Goal: Task Accomplishment & Management: Use online tool/utility

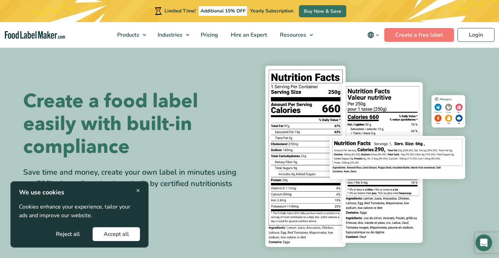
scroll to position [8, 0]
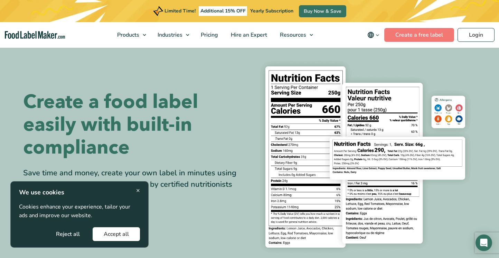
click at [139, 191] on span "×" at bounding box center [138, 189] width 4 height 9
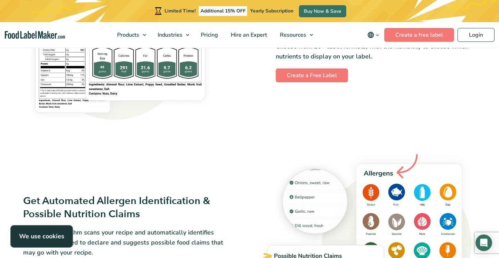
scroll to position [673, 0]
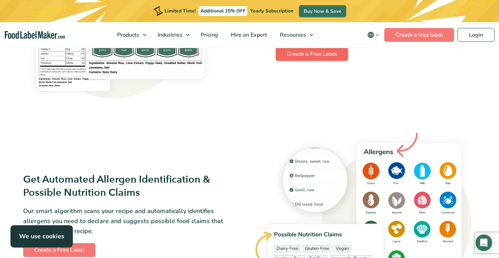
click at [320, 52] on link "Create a Free Label" at bounding box center [312, 54] width 72 height 14
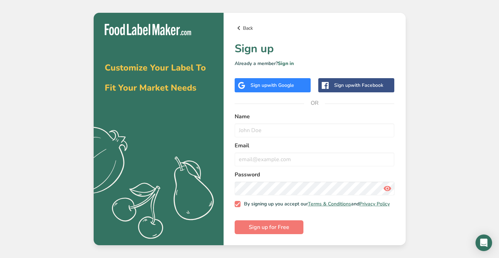
click at [246, 25] on link "Back" at bounding box center [314, 28] width 160 height 8
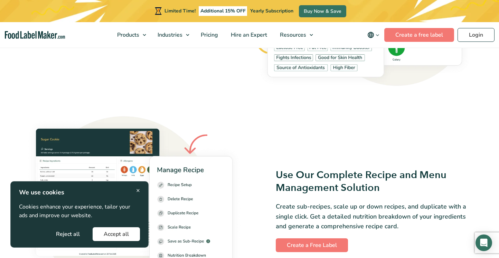
scroll to position [897, 0]
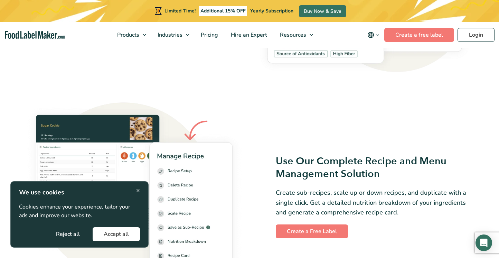
click at [138, 191] on span "×" at bounding box center [138, 189] width 4 height 9
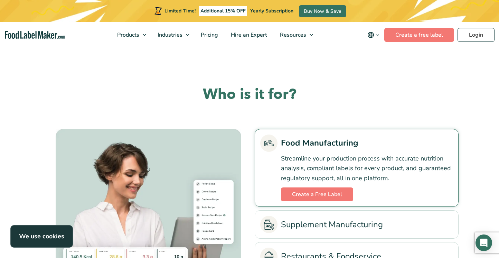
scroll to position [1501, 0]
click at [313, 195] on link "Create a Free Label" at bounding box center [317, 194] width 72 height 14
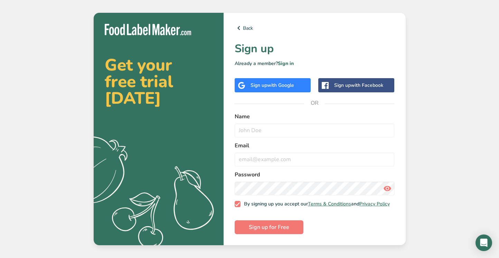
click at [277, 86] on span "with Google" at bounding box center [280, 85] width 27 height 7
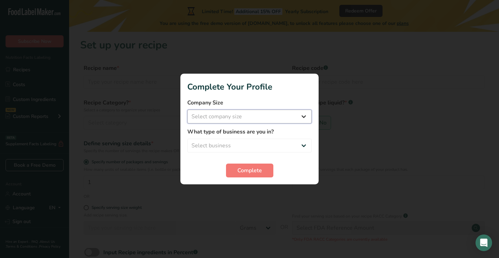
click at [254, 120] on select "Select company size Fewer than 10 Employees 10 to 50 Employees 51 to 500 Employ…" at bounding box center [249, 116] width 124 height 14
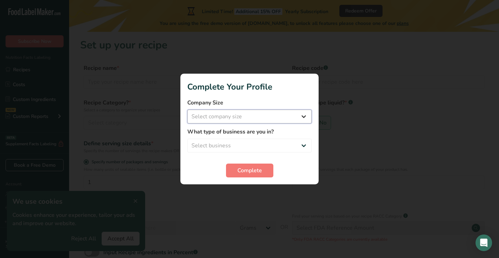
select select "1"
click at [235, 144] on select "Select business Packaged Food Manufacturer Restaurant & Cafe Bakery Meal Plans …" at bounding box center [249, 145] width 124 height 14
select select "1"
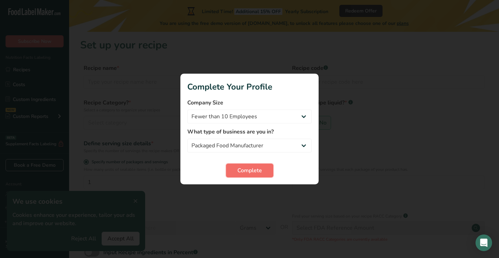
click at [257, 172] on span "Complete" at bounding box center [249, 170] width 25 height 8
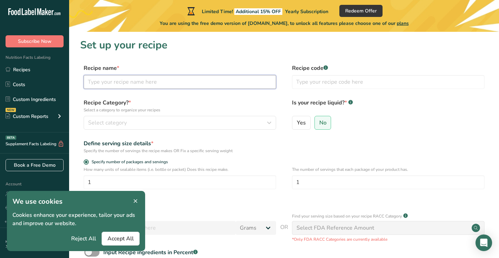
click at [144, 83] on input "text" at bounding box center [180, 82] width 192 height 14
type input "[PERSON_NAME]"
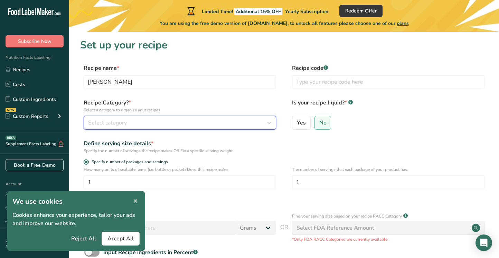
click at [151, 123] on div "Select category" at bounding box center [177, 122] width 179 height 8
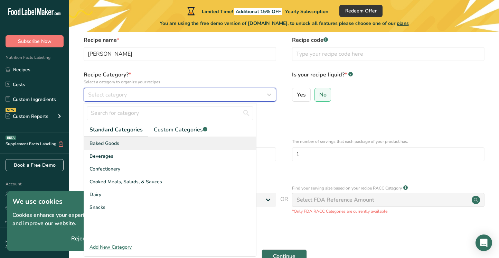
scroll to position [37, 0]
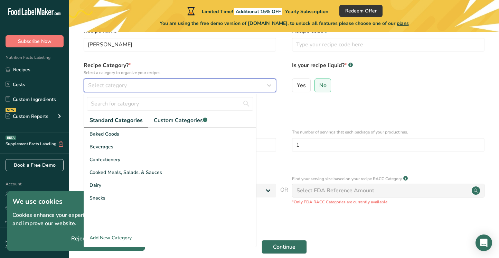
click at [124, 89] on span "Select category" at bounding box center [107, 85] width 39 height 8
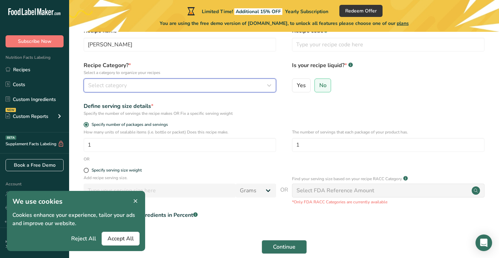
click at [130, 88] on div "Select category" at bounding box center [177, 85] width 179 height 8
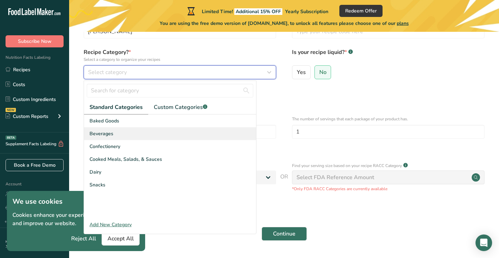
scroll to position [57, 0]
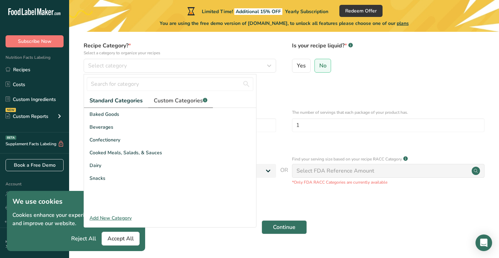
click at [162, 104] on span "Custom Categories .a-a{fill:#347362;}.b-a{fill:#fff;}" at bounding box center [181, 100] width 54 height 8
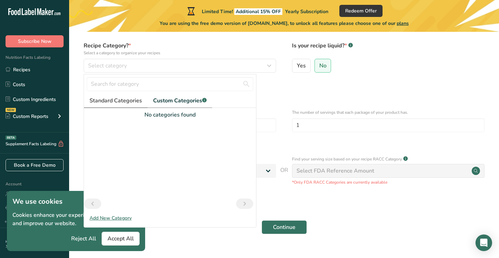
click at [133, 102] on span "Standard Categories" at bounding box center [115, 100] width 52 height 8
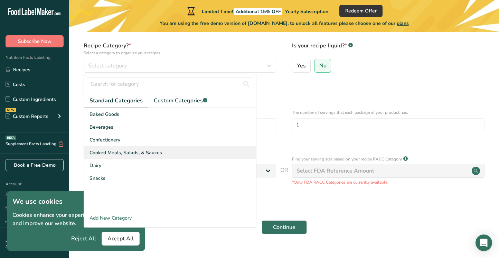
click at [120, 154] on span "Cooked Meals, Salads, & Sauces" at bounding box center [125, 152] width 73 height 7
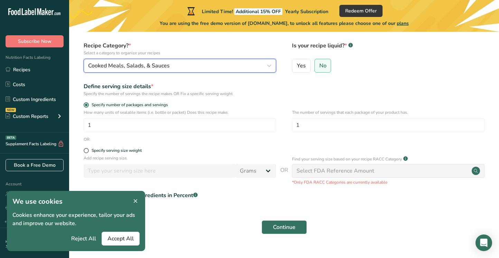
click at [166, 66] on span "Cooked Meals, Salads, & Sauces" at bounding box center [128, 65] width 81 height 8
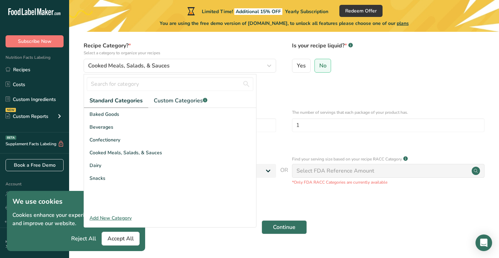
click at [120, 215] on div "Add New Category" at bounding box center [170, 217] width 172 height 7
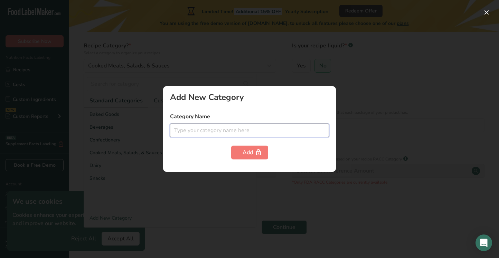
click at [212, 132] on input "text" at bounding box center [249, 130] width 159 height 14
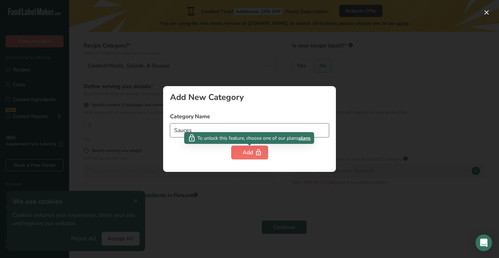
type input "Sauces"
click at [242, 149] on button "Add" at bounding box center [249, 152] width 37 height 14
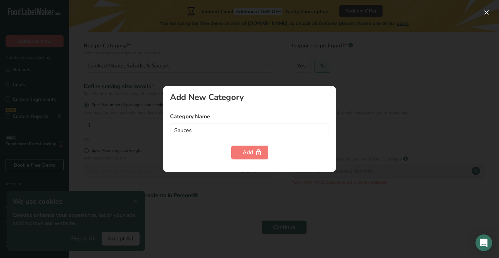
click at [351, 113] on div at bounding box center [249, 129] width 499 height 258
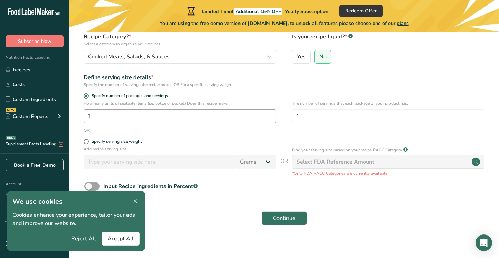
scroll to position [70, 0]
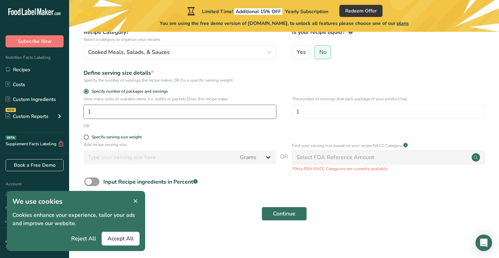
click at [149, 114] on input "1" at bounding box center [180, 112] width 192 height 14
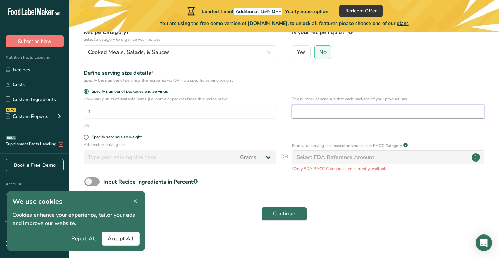
click at [321, 111] on input "1" at bounding box center [388, 112] width 192 height 14
click at [332, 111] on input "1" at bounding box center [388, 112] width 192 height 14
type input "19"
click at [96, 183] on span at bounding box center [91, 181] width 15 height 9
click at [89, 183] on input "Input Recipe ingredients in Percent .a-a{fill:#347362;}.b-a{fill:#fff;}" at bounding box center [86, 181] width 4 height 4
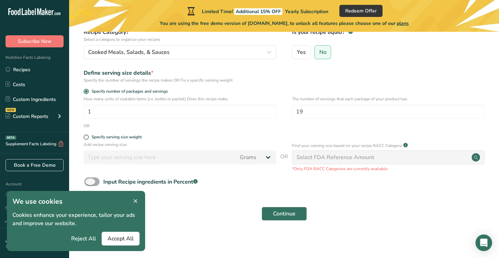
checkbox input "true"
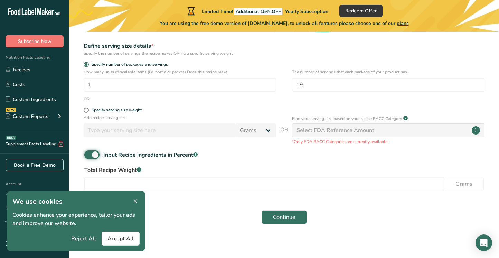
scroll to position [101, 0]
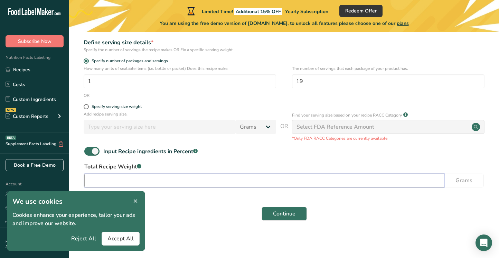
click at [192, 180] on input "number" at bounding box center [263, 180] width 359 height 14
type input "190"
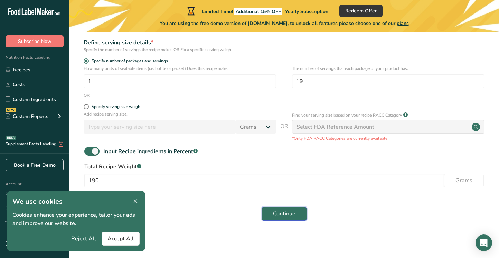
click at [284, 213] on span "Continue" at bounding box center [284, 213] width 22 height 8
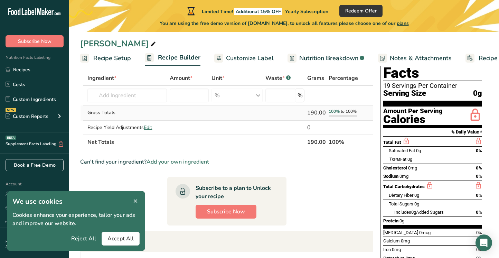
scroll to position [36, 0]
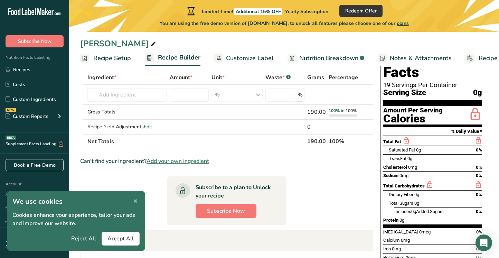
click at [137, 202] on icon at bounding box center [135, 201] width 6 height 10
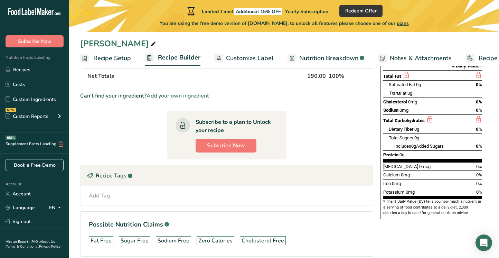
scroll to position [106, 0]
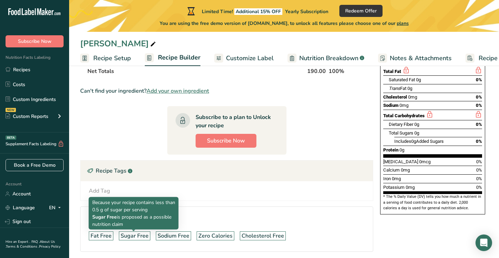
click at [130, 235] on div "Sugar Free" at bounding box center [134, 235] width 28 height 8
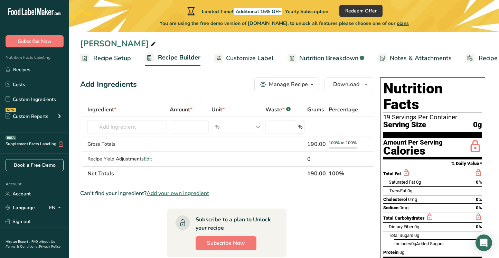
scroll to position [0, 0]
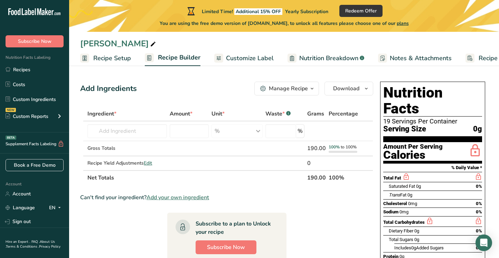
click at [293, 91] on div "Manage Recipe" at bounding box center [288, 88] width 39 height 8
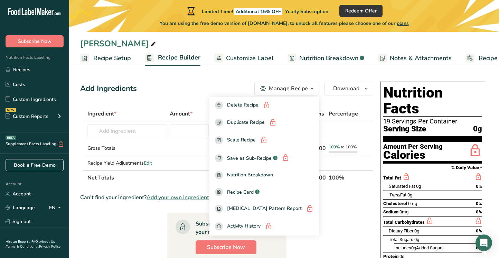
click at [206, 93] on div "Add Ingredients Manage Recipe Delete Recipe Duplicate Recipe Scale Recipe Save …" at bounding box center [226, 88] width 293 height 14
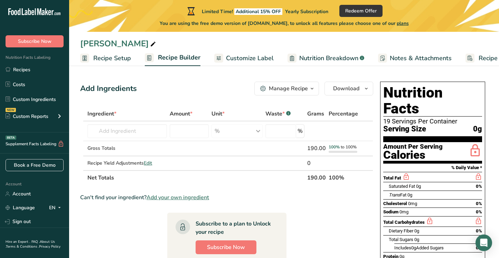
click at [244, 58] on span "Customize Label" at bounding box center [250, 58] width 48 height 9
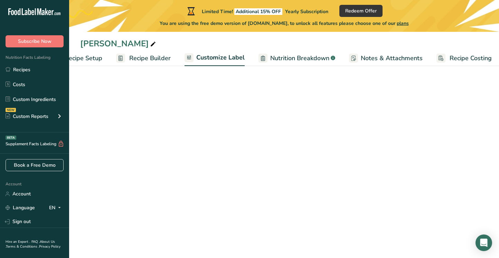
scroll to position [0, 32]
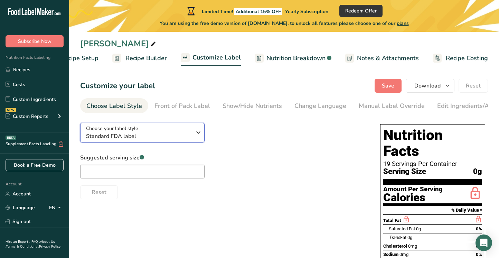
click at [189, 135] on span "Standard FDA label" at bounding box center [138, 136] width 105 height 8
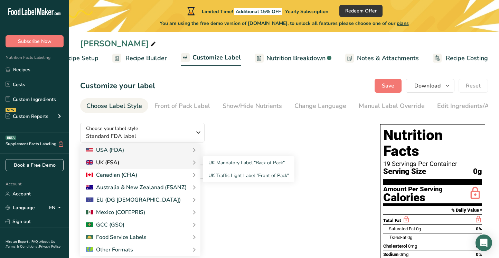
click at [189, 164] on div "UK (FSA)" at bounding box center [140, 162] width 109 height 8
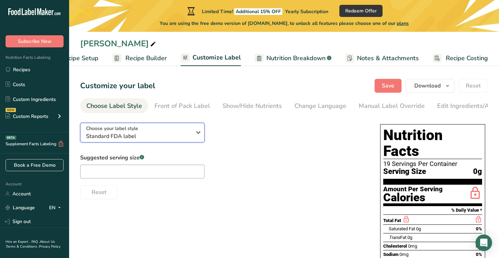
click at [183, 140] on span "Standard FDA label" at bounding box center [138, 136] width 105 height 8
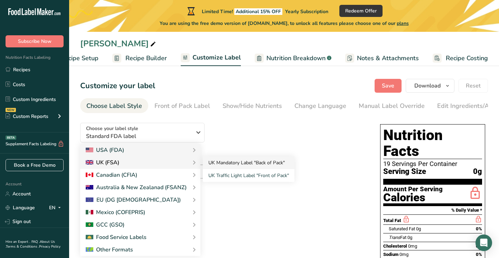
click at [208, 164] on link "UK Mandatory Label "Back of Pack"" at bounding box center [248, 162] width 91 height 13
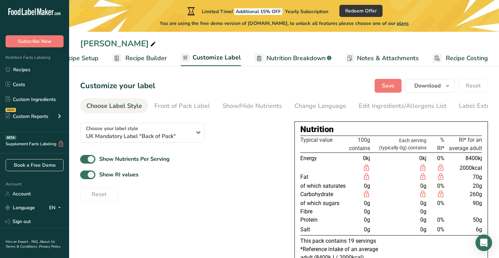
scroll to position [22, 0]
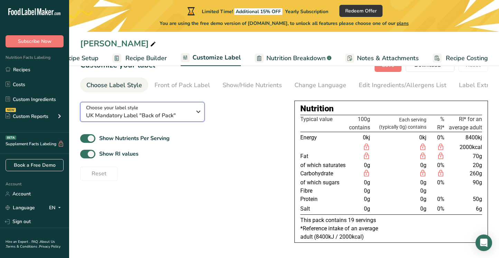
click at [165, 117] on span "UK Mandatory Label "Back of Pack"" at bounding box center [138, 115] width 105 height 8
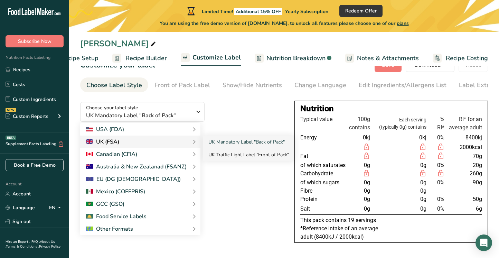
click at [215, 155] on link "UK Traffic Light Label "Front of Pack"" at bounding box center [248, 154] width 91 height 13
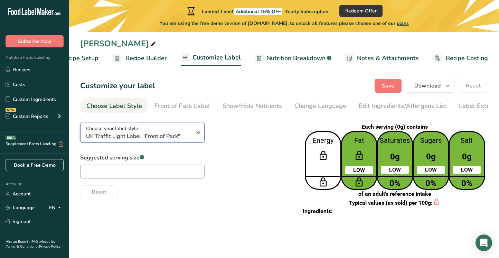
click at [188, 137] on span "UK Traffic Light Label "Front of Pack"" at bounding box center [138, 136] width 105 height 8
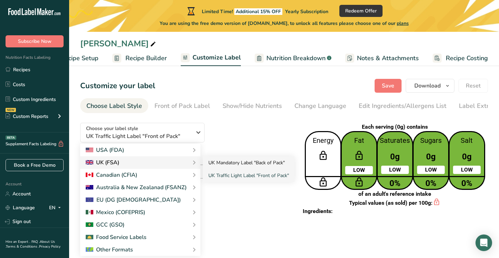
click at [216, 163] on link "UK Mandatory Label "Back of Pack"" at bounding box center [248, 162] width 91 height 13
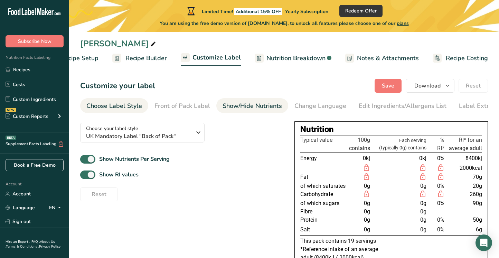
click at [238, 109] on div "Show/Hide Nutrients" at bounding box center [251, 105] width 59 height 9
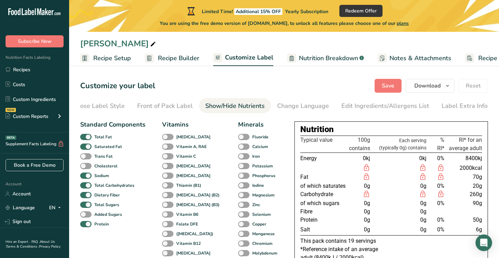
click at [127, 57] on span "Recipe Setup" at bounding box center [112, 58] width 38 height 9
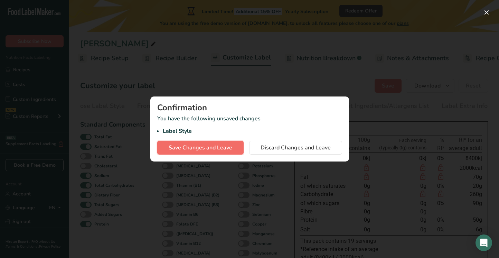
click at [228, 147] on span "Save Changes and Leave" at bounding box center [200, 147] width 64 height 8
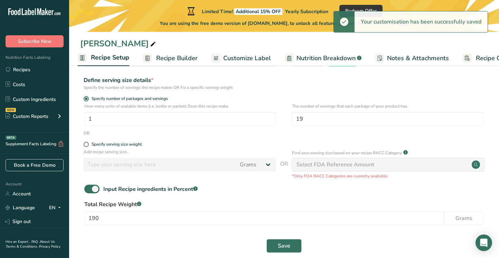
scroll to position [91, 0]
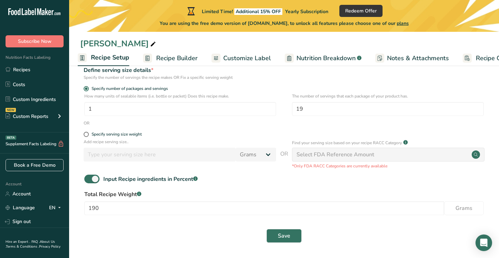
click at [169, 60] on span "Recipe Builder" at bounding box center [176, 58] width 41 height 9
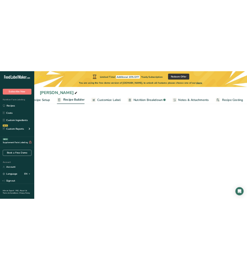
scroll to position [0, 32]
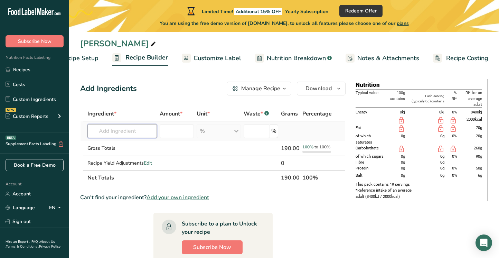
click at [136, 131] on input "text" at bounding box center [121, 131] width 69 height 14
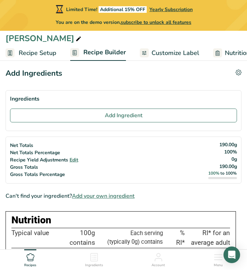
scroll to position [0, 0]
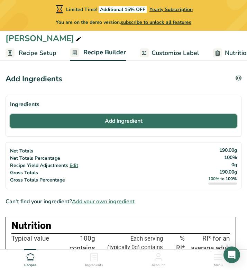
click at [109, 122] on span "Add Ingredient" at bounding box center [124, 121] width 38 height 8
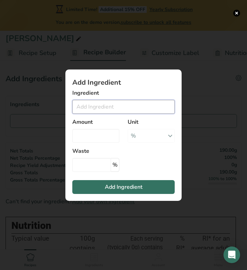
click at [142, 105] on input "Add ingredient modal" at bounding box center [123, 107] width 102 height 14
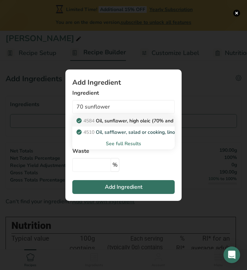
click at [129, 121] on p "4584 Oil, sunflower, high oleic (70% and over)" at bounding box center [132, 120] width 108 height 7
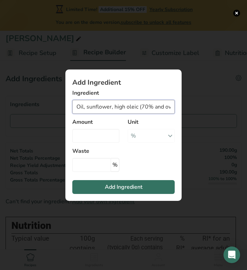
click at [142, 108] on input "Oil, sunflower, high oleic (70% and over)" at bounding box center [123, 107] width 102 height 14
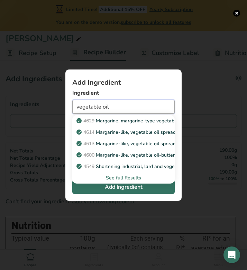
click at [119, 106] on input "vegetable oil" at bounding box center [123, 107] width 102 height 14
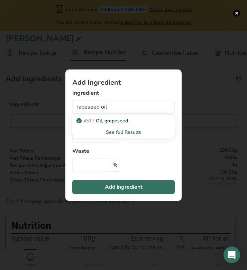
click at [115, 131] on div "See full Results" at bounding box center [123, 131] width 91 height 7
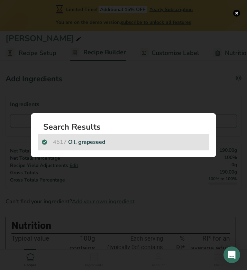
click at [121, 139] on p "4517 Oil, grapeseed" at bounding box center [123, 142] width 163 height 8
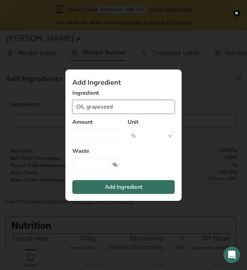
click at [89, 105] on input "Oil, grapeseed" at bounding box center [123, 107] width 102 height 14
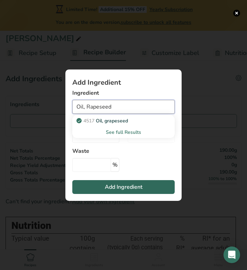
type input "Oil, Rapeseed"
click at [115, 188] on span "Add Ingredient" at bounding box center [124, 187] width 38 height 8
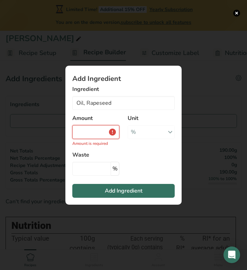
click at [101, 130] on input "Add ingredient modal" at bounding box center [95, 132] width 47 height 14
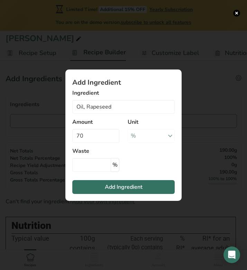
click at [171, 134] on div "% Portions 1 tablespoon 1 cup 1 tsp Weight Units g kg mg See more Volume Units …" at bounding box center [150, 136] width 47 height 14
click at [107, 136] on input "70" at bounding box center [95, 136] width 47 height 14
click at [101, 136] on input "70" at bounding box center [95, 136] width 47 height 14
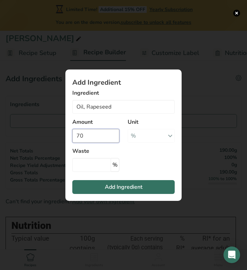
click at [101, 136] on input "70" at bounding box center [95, 136] width 47 height 14
type input "36"
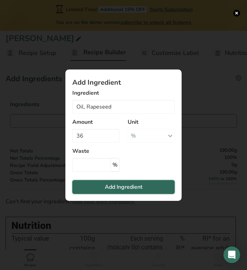
click at [121, 186] on span "Add Ingredient" at bounding box center [124, 187] width 38 height 8
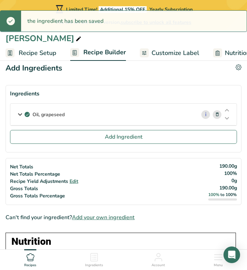
scroll to position [12, 0]
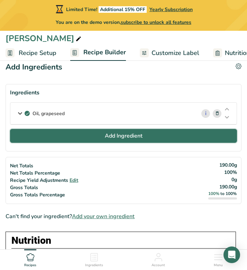
click at [126, 135] on span "Add Ingredient" at bounding box center [124, 136] width 38 height 8
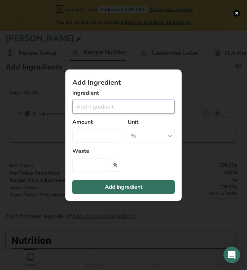
click at [99, 106] on input "Add ingredient modal" at bounding box center [123, 107] width 102 height 14
type input "Dried chillies"
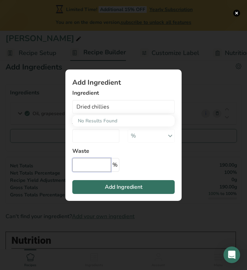
click at [97, 164] on input "Add ingredient modal" at bounding box center [91, 165] width 39 height 14
click at [98, 134] on input "Add ingredient modal" at bounding box center [95, 136] width 47 height 14
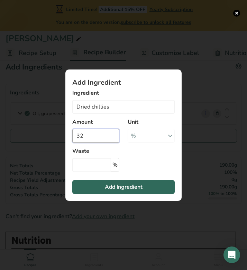
type input "32"
click at [117, 187] on span "Add Ingredient" at bounding box center [124, 187] width 38 height 8
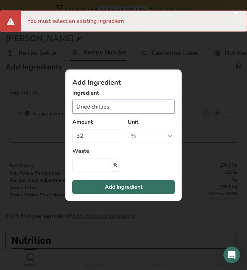
click at [116, 106] on input "Dried chillies" at bounding box center [123, 107] width 102 height 14
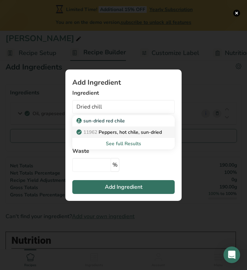
click at [121, 133] on p "11962 Peppers, hot chile, sun-dried" at bounding box center [120, 131] width 84 height 7
type input "Peppers, hot chile, sun-dried"
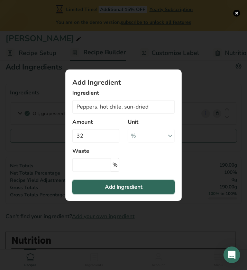
click at [114, 186] on span "Add Ingredient" at bounding box center [124, 187] width 38 height 8
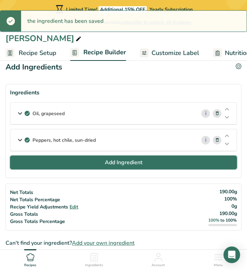
click at [111, 164] on span "Add Ingredient" at bounding box center [124, 162] width 38 height 8
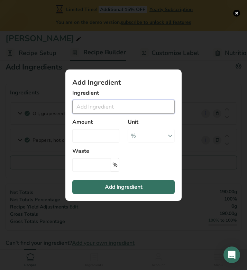
click at [112, 108] on input "Add ingredient modal" at bounding box center [123, 107] width 102 height 14
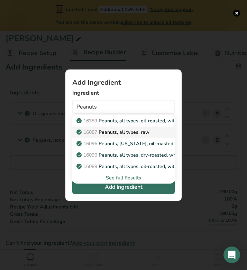
click at [117, 132] on p "16087 Peanuts, all types, raw" at bounding box center [113, 131] width 71 height 7
type input "Peanuts, all types, raw"
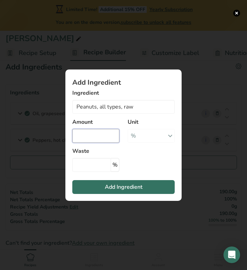
click at [89, 138] on input "Add ingredient modal" at bounding box center [95, 136] width 47 height 14
type input "8"
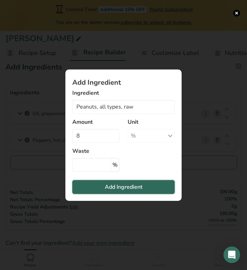
click at [110, 186] on span "Add Ingredient" at bounding box center [124, 187] width 38 height 8
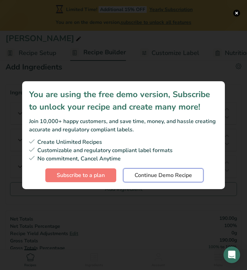
click at [146, 174] on span "Continue Demo Recipe" at bounding box center [162, 175] width 57 height 8
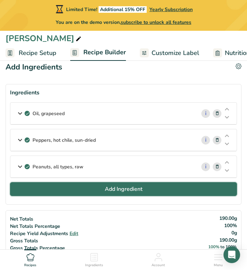
click at [123, 191] on span "Add Ingredient" at bounding box center [124, 189] width 38 height 8
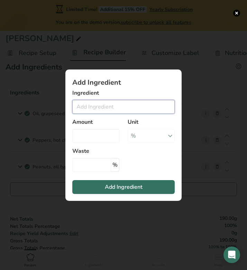
click at [117, 107] on input "Add ingredient modal" at bounding box center [123, 107] width 102 height 14
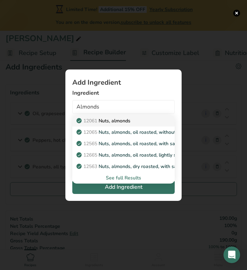
click at [132, 122] on div "12061 Nuts, almonds" at bounding box center [118, 120] width 80 height 7
type input "Nuts, almonds"
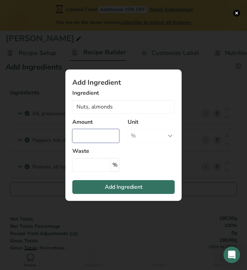
click at [102, 137] on input "Add ingredient modal" at bounding box center [95, 136] width 47 height 14
type input "5"
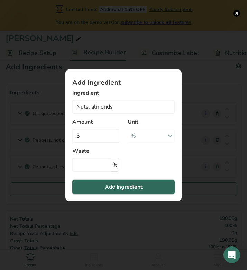
click at [107, 187] on span "Add Ingredient" at bounding box center [124, 187] width 38 height 8
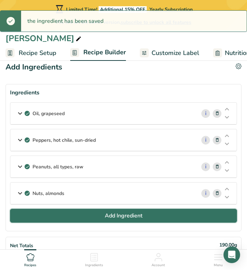
click at [82, 213] on button "Add Ingredient" at bounding box center [123, 216] width 226 height 14
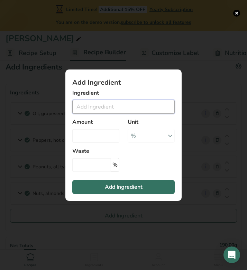
click at [112, 109] on input "Add ingredient modal" at bounding box center [123, 107] width 102 height 14
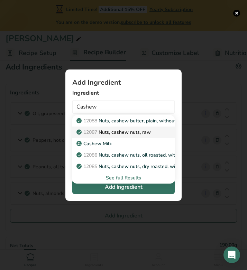
click at [125, 133] on p "12087 Nuts, cashew nuts, raw" at bounding box center [114, 131] width 73 height 7
type input "Nuts, cashew nuts, raw"
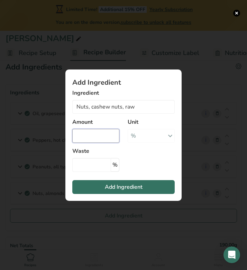
click at [101, 136] on input "Add ingredient modal" at bounding box center [95, 136] width 47 height 14
type input "3"
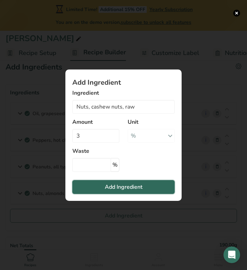
click at [108, 189] on span "Add Ingredient" at bounding box center [124, 187] width 38 height 8
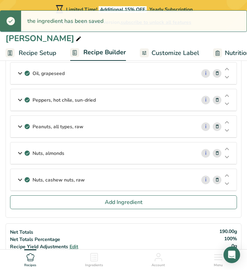
scroll to position [53, 0]
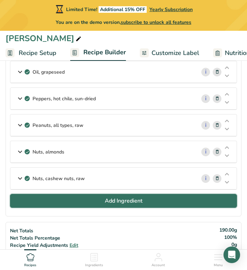
click at [115, 204] on span "Add Ingredient" at bounding box center [124, 200] width 38 height 8
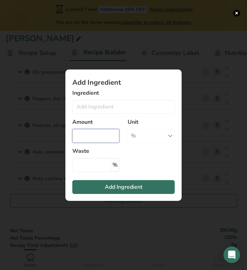
click at [99, 134] on input "Add ingredient modal" at bounding box center [95, 136] width 47 height 14
type input "0"
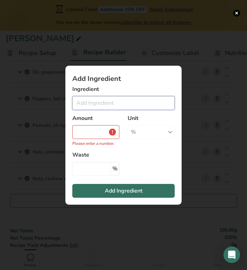
click at [112, 100] on input "Add ingredient modal" at bounding box center [123, 103] width 102 height 14
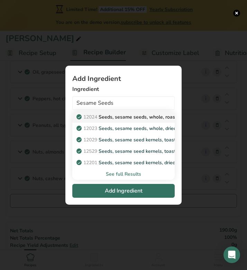
click at [122, 119] on p "12024 Seeds, sesame seeds, whole, roasted and toasted" at bounding box center [144, 116] width 132 height 7
type input "Seeds, sesame seeds, whole, roasted and toasted"
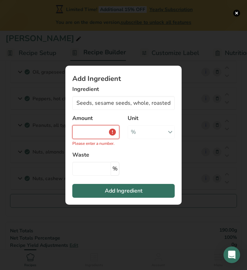
click at [91, 131] on input "Add ingredient modal" at bounding box center [95, 132] width 47 height 14
type input "0"
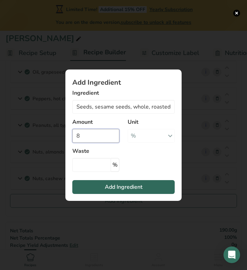
type input "8"
click at [107, 187] on span "Add Ingredient" at bounding box center [124, 187] width 38 height 8
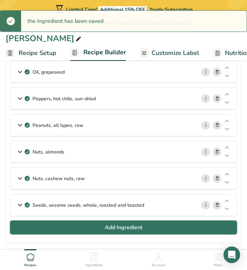
click at [96, 227] on button "Add Ingredient" at bounding box center [123, 227] width 226 height 14
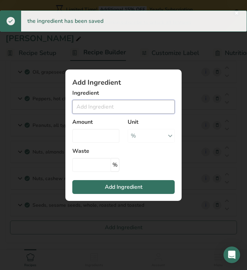
click at [103, 107] on input "Add ingredient modal" at bounding box center [123, 107] width 102 height 14
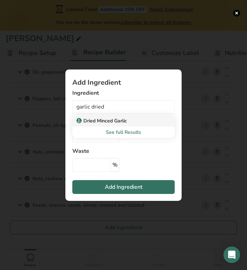
click at [122, 122] on p "Dried Minced Garlic" at bounding box center [102, 120] width 49 height 7
type input "Dried Minced Garlic"
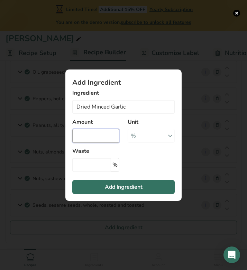
click at [96, 136] on input "Add ingredient modal" at bounding box center [95, 136] width 47 height 14
type input "8"
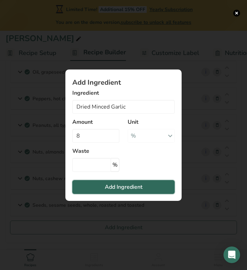
click at [105, 185] on span "Add Ingredient" at bounding box center [124, 187] width 38 height 8
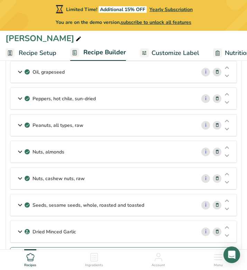
click at [217, 72] on icon at bounding box center [216, 71] width 5 height 7
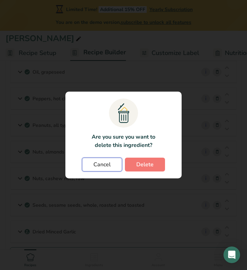
click at [107, 164] on span "Cancel" at bounding box center [101, 164] width 17 height 8
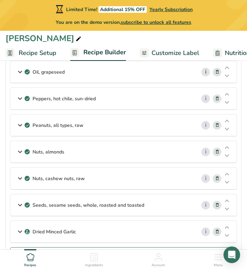
click at [206, 75] on link "i" at bounding box center [205, 72] width 9 height 9
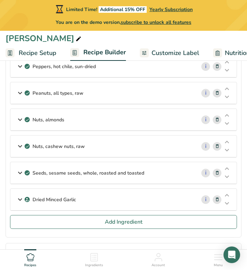
scroll to position [92, 0]
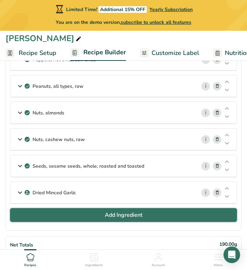
click at [123, 217] on span "Add Ingredient" at bounding box center [124, 215] width 38 height 8
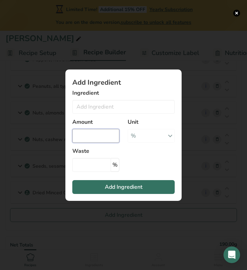
click at [94, 137] on input "Add ingredient modal" at bounding box center [95, 136] width 47 height 14
type input "2"
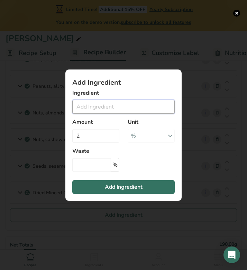
click at [147, 106] on input "Add ingredient modal" at bounding box center [123, 107] width 102 height 14
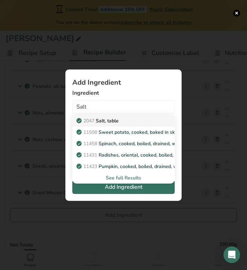
click at [131, 123] on div "2047 Salt, table" at bounding box center [118, 120] width 80 height 7
type input "Salt, table"
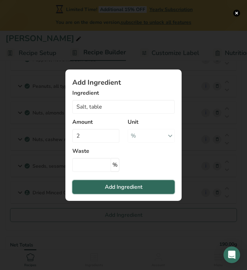
click at [115, 188] on span "Add Ingredient" at bounding box center [124, 187] width 38 height 8
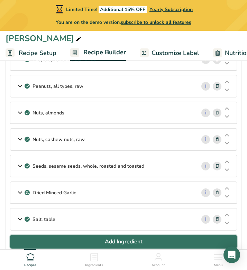
click at [103, 243] on button "Add Ingredient" at bounding box center [123, 241] width 226 height 14
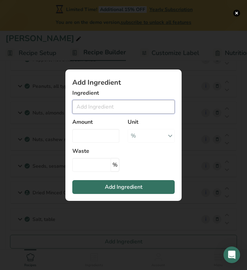
click at [115, 108] on input "Add ingredient modal" at bounding box center [123, 107] width 102 height 14
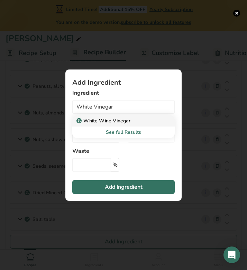
click at [120, 122] on p "White Wine Vinegar" at bounding box center [104, 120] width 52 height 7
type input "White Wine Vinegar"
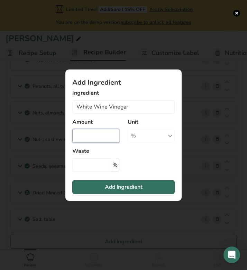
click at [98, 136] on input "Add ingredient modal" at bounding box center [95, 136] width 47 height 14
type input "2"
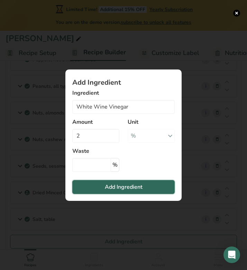
click at [114, 186] on span "Add Ingredient" at bounding box center [124, 187] width 38 height 8
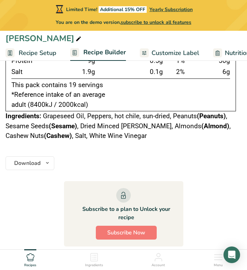
scroll to position [508, 0]
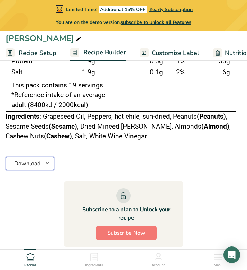
click at [49, 165] on icon "button" at bounding box center [48, 163] width 6 height 9
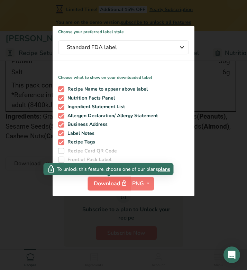
click at [110, 182] on span "Download" at bounding box center [111, 183] width 35 height 9
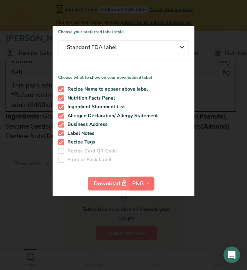
click at [151, 183] on icon "button" at bounding box center [148, 183] width 6 height 9
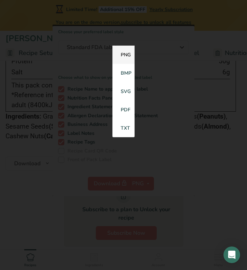
click at [125, 54] on link "PNG" at bounding box center [123, 55] width 22 height 18
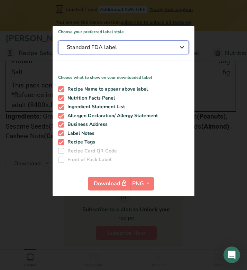
click at [175, 48] on div "Standard FDA label" at bounding box center [123, 47] width 113 height 8
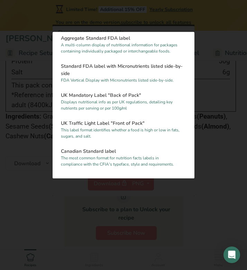
scroll to position [175, 0]
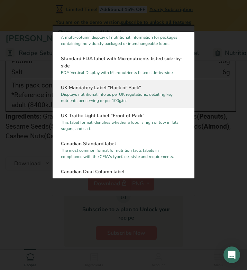
click at [132, 97] on p "Displays nutritional info as per UK regulations, detailing key nutrients per se…" at bounding box center [120, 97] width 119 height 12
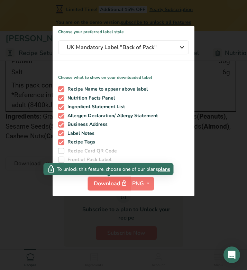
click at [117, 183] on span "Download" at bounding box center [111, 183] width 35 height 9
click at [163, 170] on span "plans" at bounding box center [164, 168] width 12 height 7
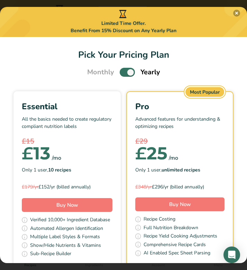
click at [236, 12] on button "Pick Your Pricing Plan Modal" at bounding box center [236, 13] width 7 height 7
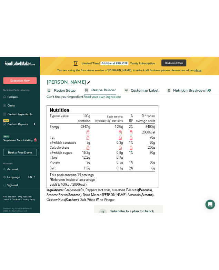
scroll to position [0, 0]
